Goal: Task Accomplishment & Management: Complete application form

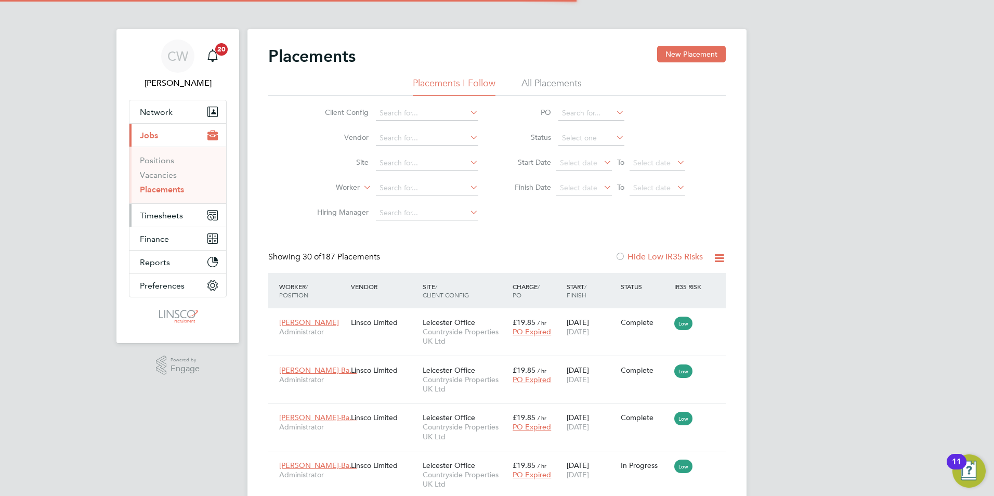
click at [168, 209] on button "Timesheets" at bounding box center [177, 215] width 97 height 23
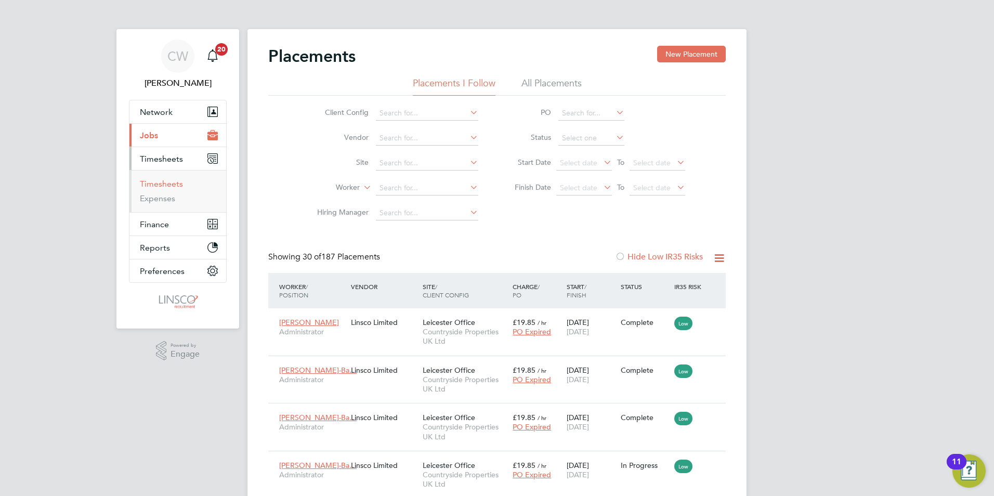
click at [175, 185] on link "Timesheets" at bounding box center [161, 184] width 43 height 10
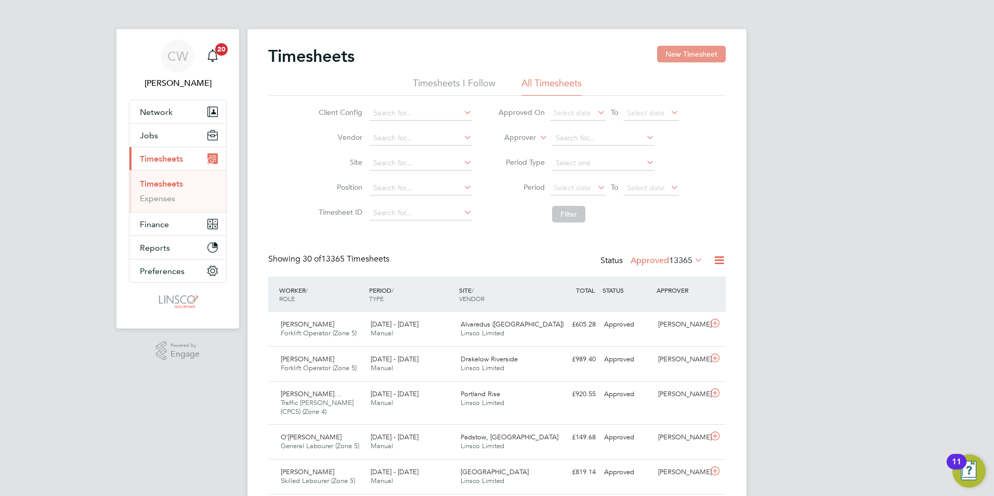
click at [682, 58] on button "New Timesheet" at bounding box center [691, 54] width 69 height 17
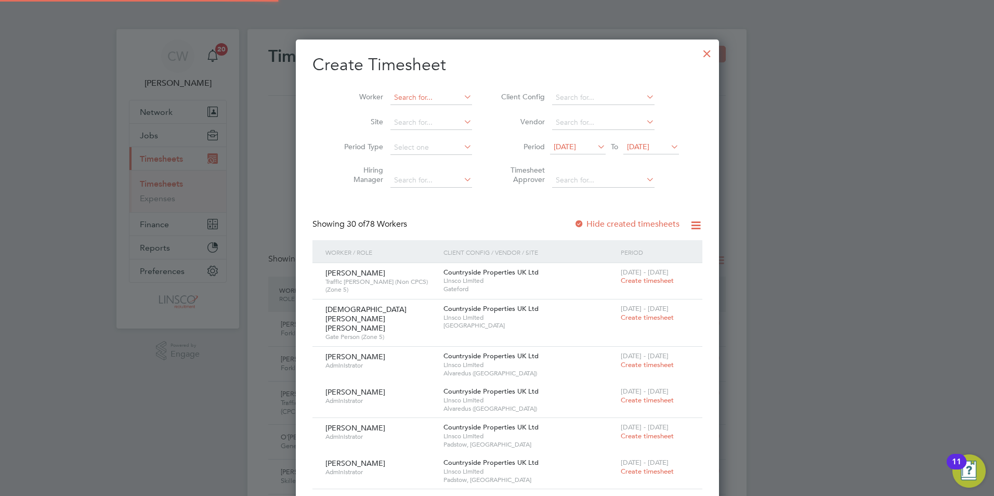
click at [407, 99] on input at bounding box center [431, 97] width 82 height 15
click at [427, 108] on li "[PERSON_NAME]" at bounding box center [429, 111] width 100 height 14
type input "[PERSON_NAME]"
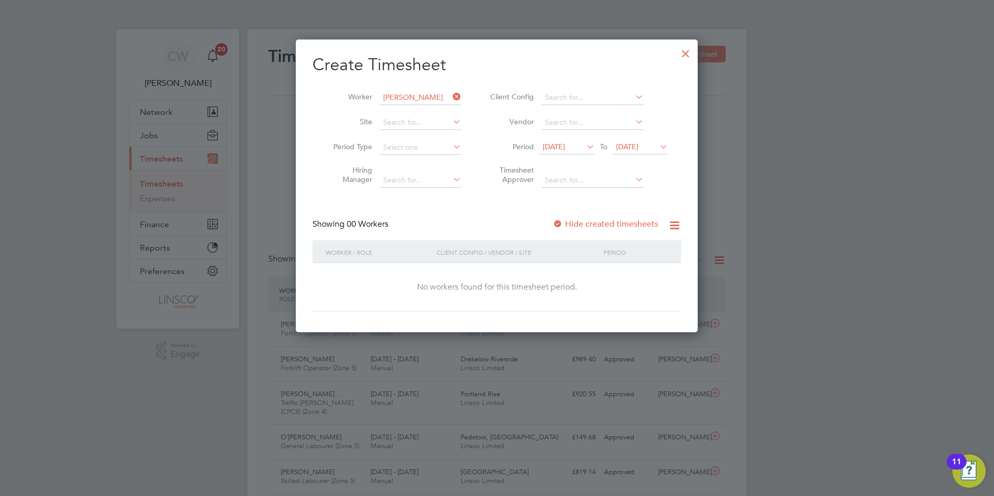
click at [565, 148] on span "[DATE]" at bounding box center [554, 146] width 22 height 9
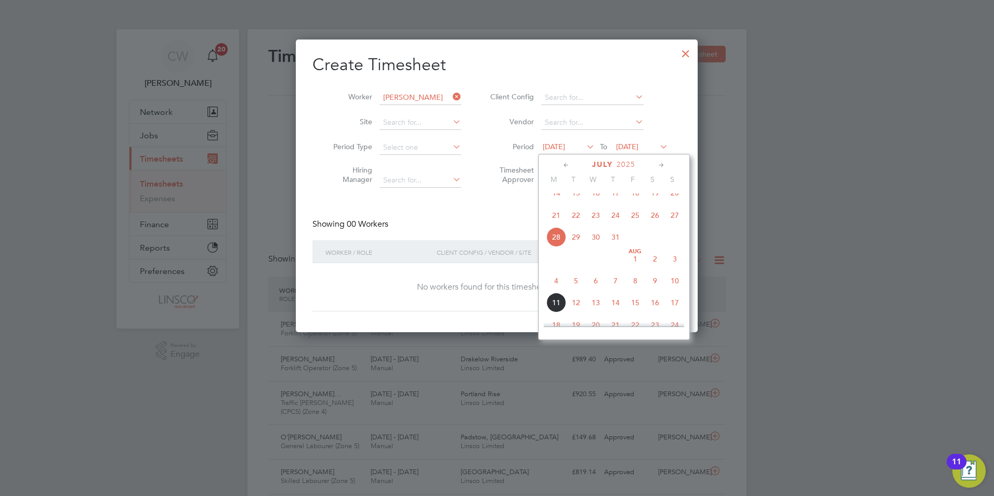
click at [558, 289] on span "4" at bounding box center [556, 281] width 20 height 20
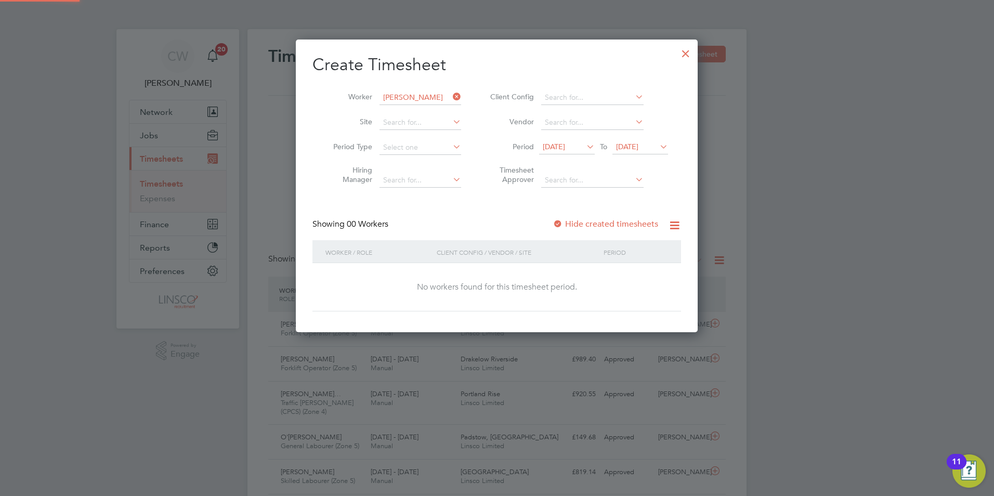
click at [635, 148] on span "[DATE]" at bounding box center [627, 146] width 22 height 9
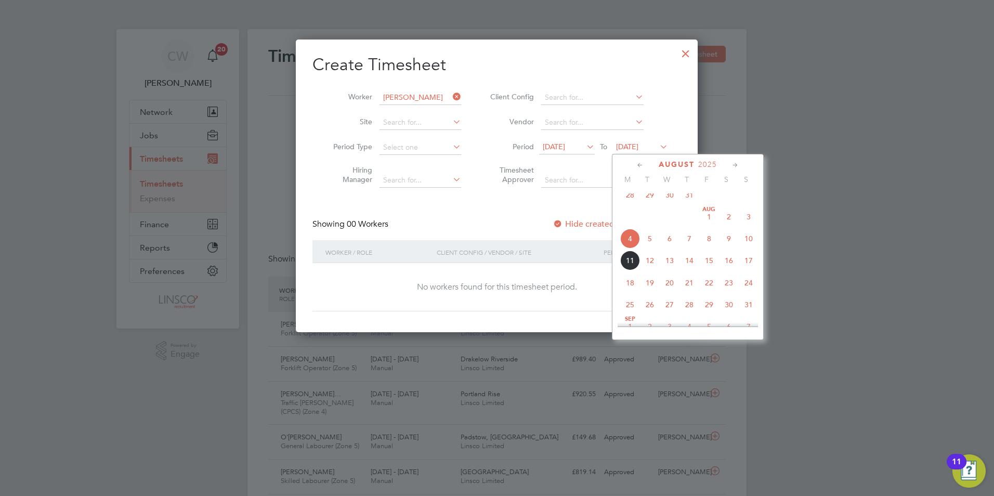
click at [711, 244] on span "8" at bounding box center [709, 239] width 20 height 20
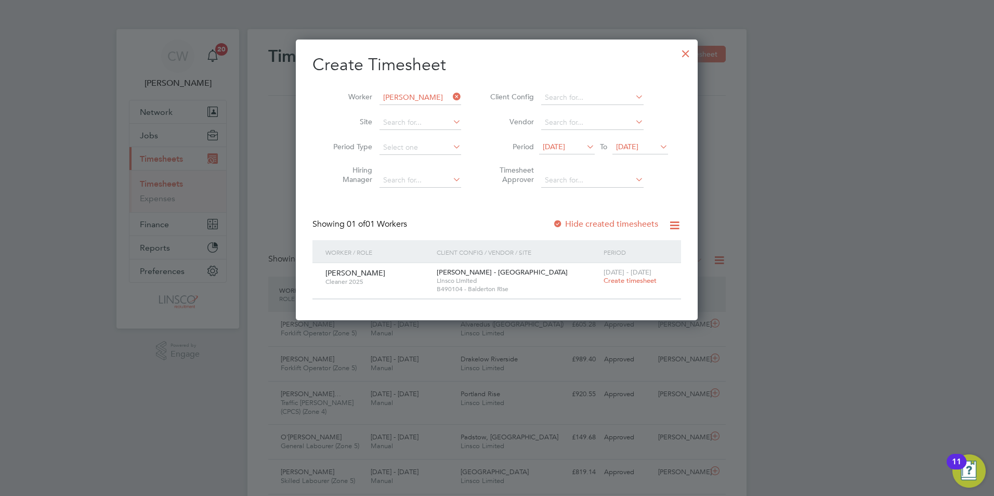
click at [625, 280] on span "Create timesheet" at bounding box center [630, 280] width 53 height 9
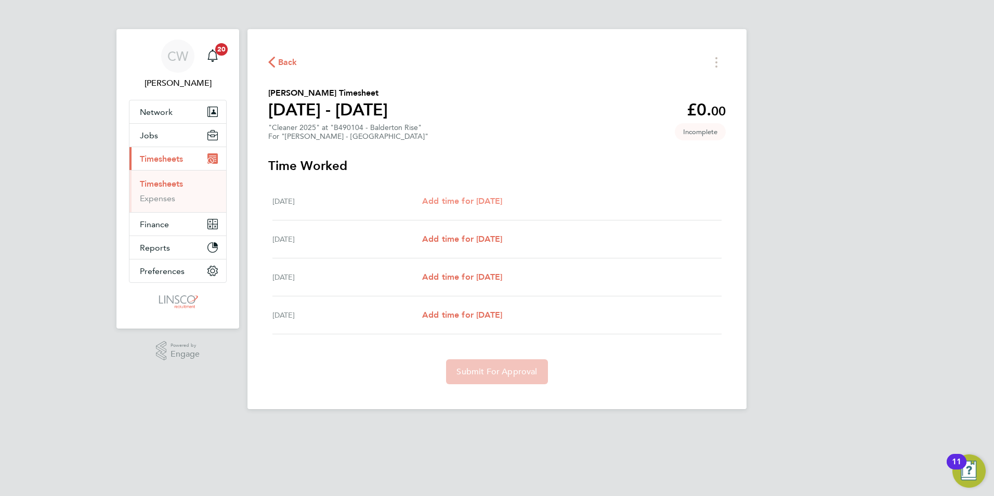
click at [495, 200] on span "Add time for [DATE]" at bounding box center [462, 201] width 80 height 10
select select "30"
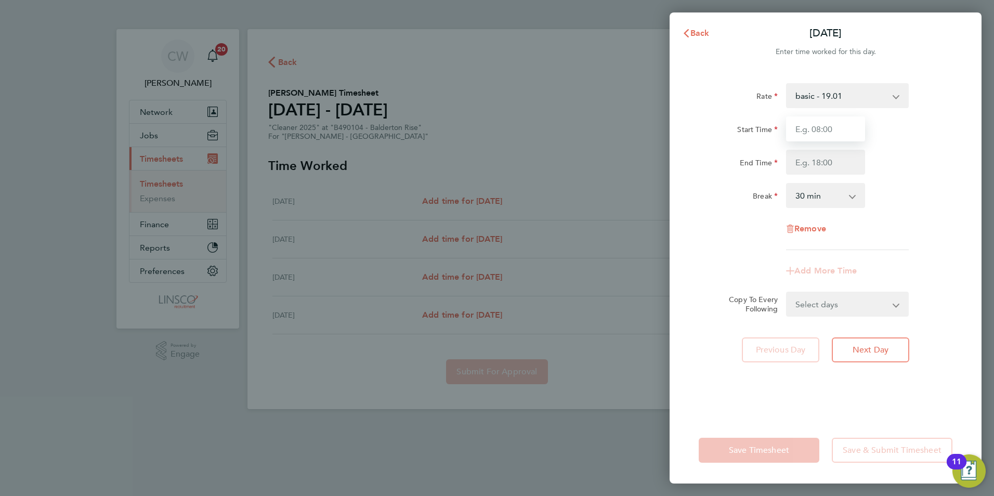
click at [824, 125] on input "Start Time" at bounding box center [825, 128] width 79 height 25
click at [699, 37] on span "Back" at bounding box center [699, 33] width 19 height 10
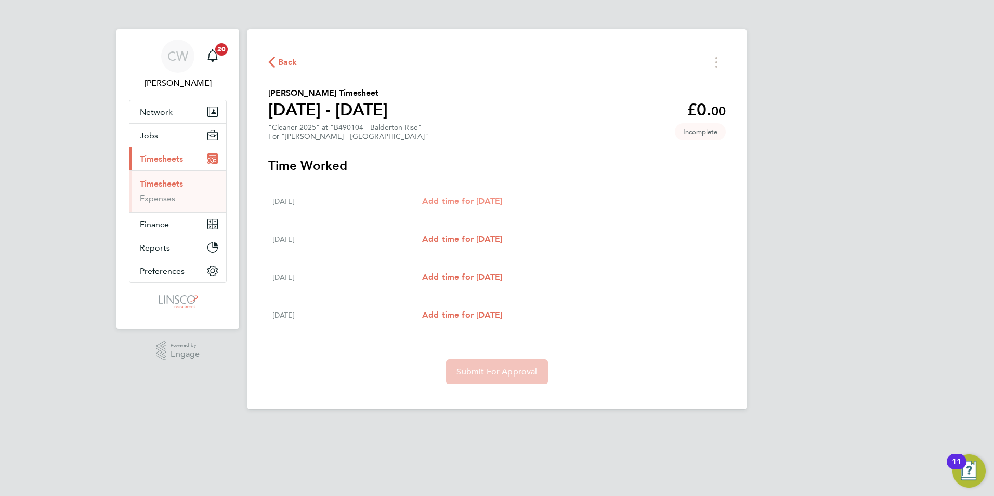
click at [490, 201] on span "Add time for [DATE]" at bounding box center [462, 201] width 80 height 10
select select "30"
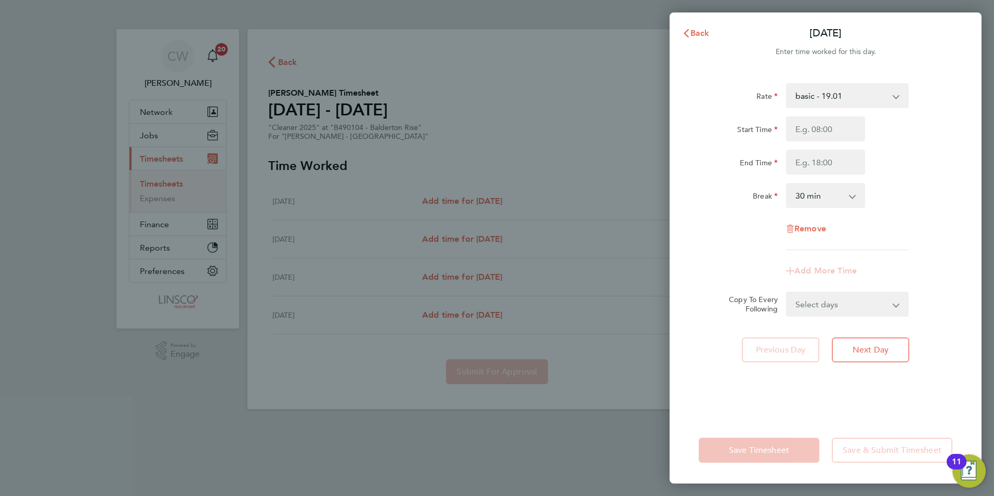
click at [868, 91] on select "basic - 19.01 Overtime - 27.22" at bounding box center [841, 95] width 108 height 23
click at [868, 86] on select "basic - 19.01 Overtime - 27.22" at bounding box center [841, 95] width 108 height 23
click at [819, 132] on input "Start Time" at bounding box center [825, 128] width 79 height 25
type input "10:00"
type input "13:00"
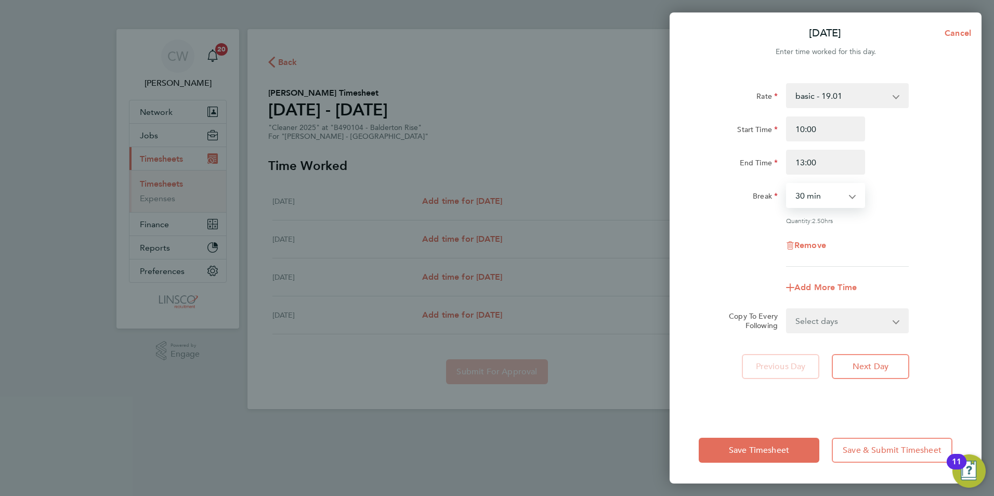
click at [831, 201] on select "0 min 15 min 30 min 45 min 60 min 75 min 90 min" at bounding box center [819, 195] width 64 height 23
select select "0"
click at [787, 184] on select "0 min 15 min 30 min 45 min 60 min 75 min 90 min" at bounding box center [819, 195] width 64 height 23
click at [874, 366] on span "Next Day" at bounding box center [871, 366] width 36 height 10
select select "30"
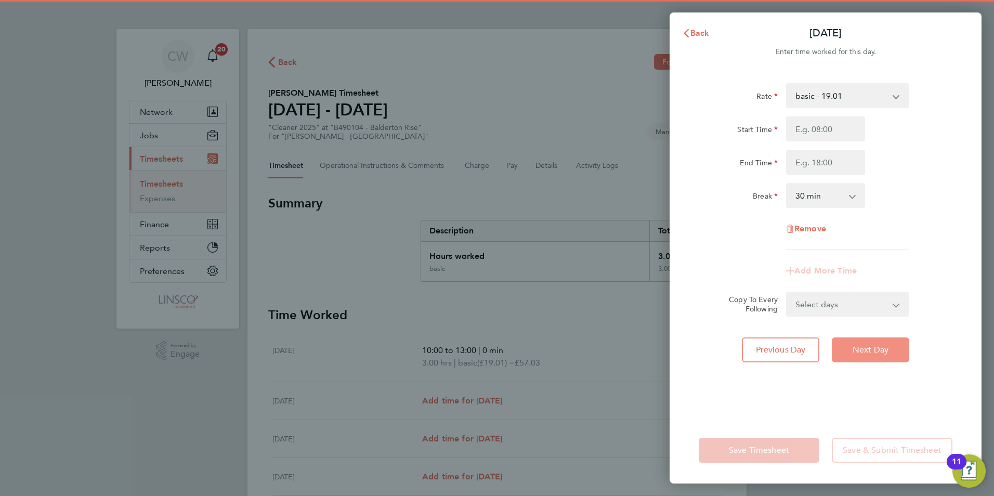
click at [874, 351] on span "Next Day" at bounding box center [871, 350] width 36 height 10
select select "30"
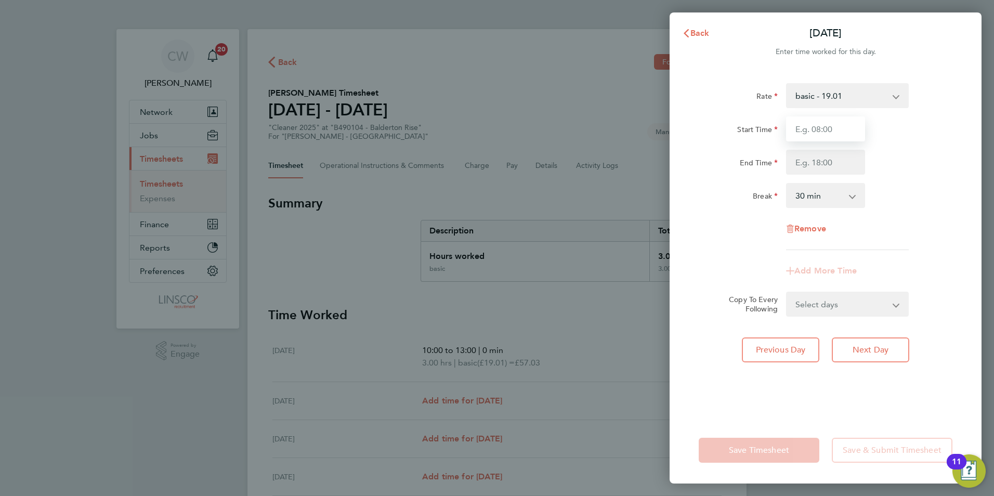
click at [810, 129] on input "Start Time" at bounding box center [825, 128] width 79 height 25
type input "10:00"
type input "12:45"
click at [816, 188] on select "0 min 15 min 30 min 45 min 60 min 75 min 90 min" at bounding box center [819, 195] width 64 height 23
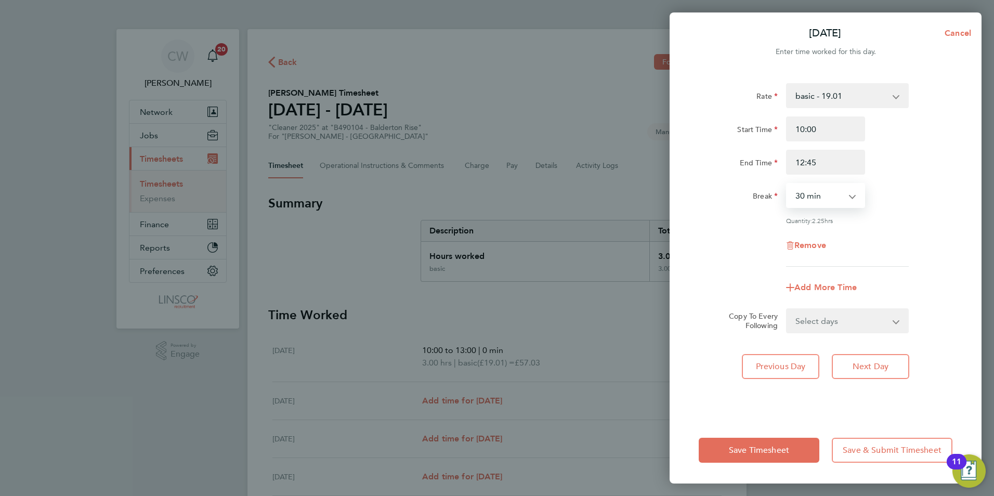
select select "0"
click at [787, 184] on select "0 min 15 min 30 min 45 min 60 min 75 min 90 min" at bounding box center [819, 195] width 64 height 23
click at [909, 194] on div "Break 0 min 15 min 30 min 45 min 60 min 75 min 90 min" at bounding box center [826, 195] width 262 height 25
click at [838, 320] on select "Select days [DATE]" at bounding box center [841, 320] width 109 height 23
click at [897, 286] on div "Add More Time" at bounding box center [826, 287] width 262 height 25
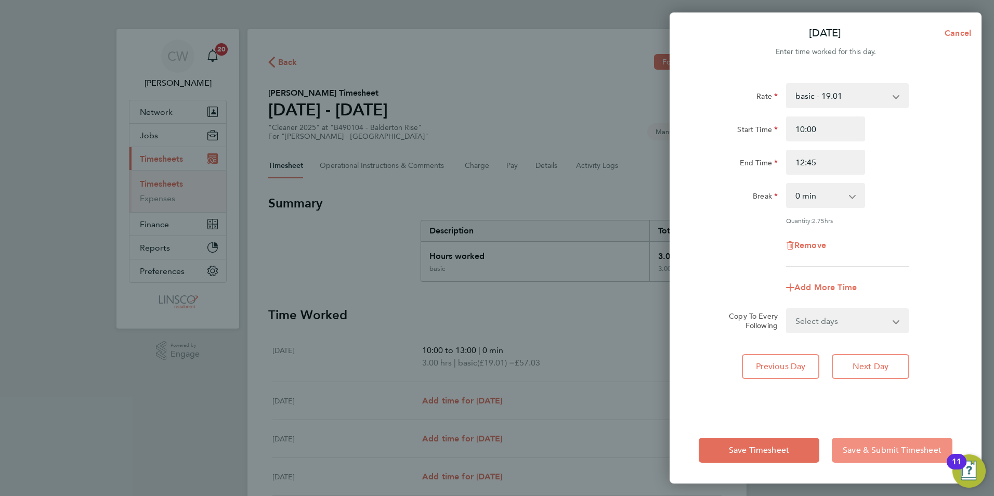
click at [909, 440] on button "Save & Submit Timesheet" at bounding box center [892, 450] width 121 height 25
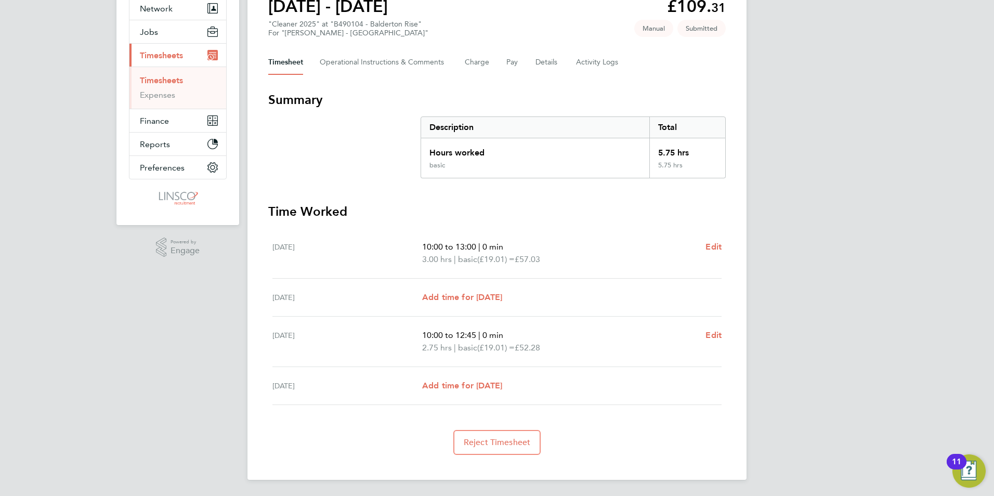
scroll to position [104, 0]
